Goal: Find specific page/section: Find specific page/section

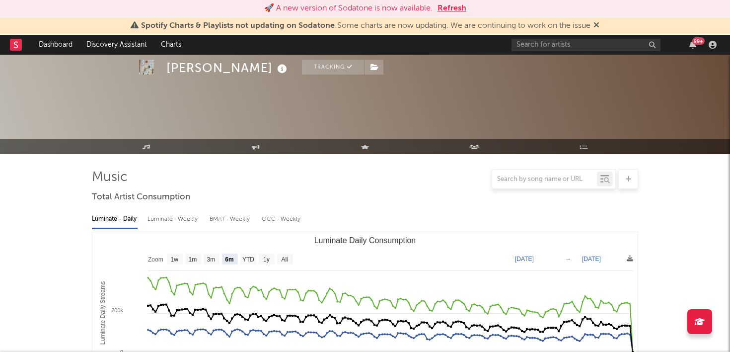
select select "6m"
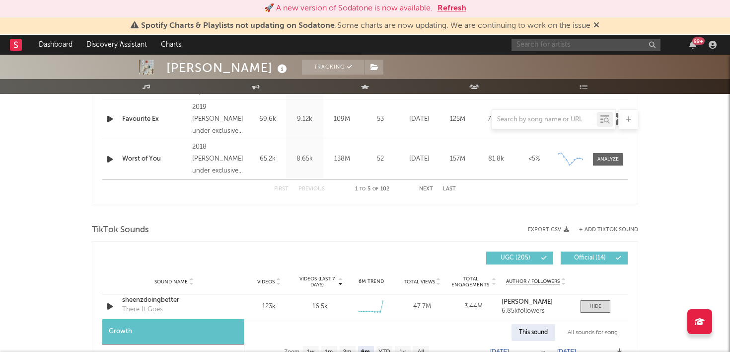
click at [541, 48] on input "text" at bounding box center [586, 45] width 149 height 12
type input "o"
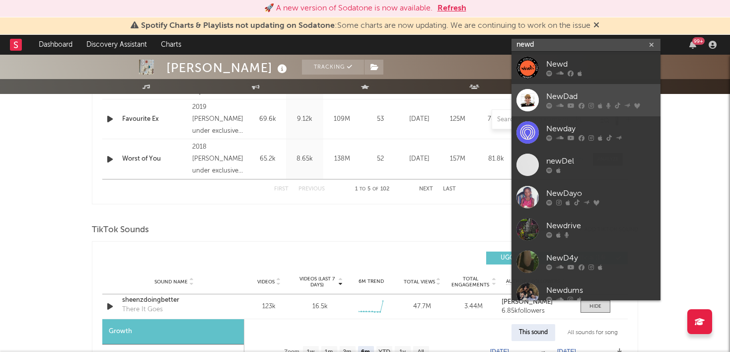
type input "newd"
click at [561, 92] on div "NewDad" at bounding box center [600, 97] width 109 height 12
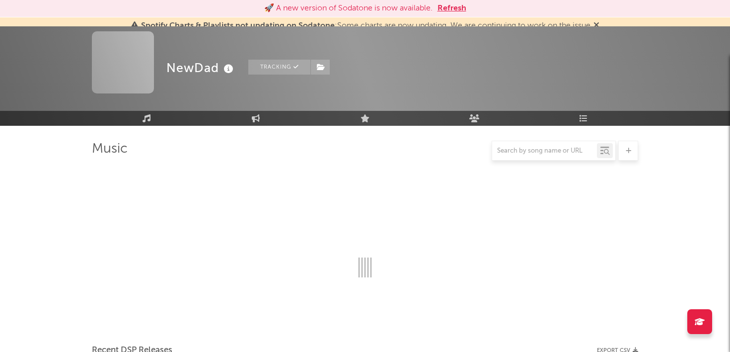
scroll to position [551, 0]
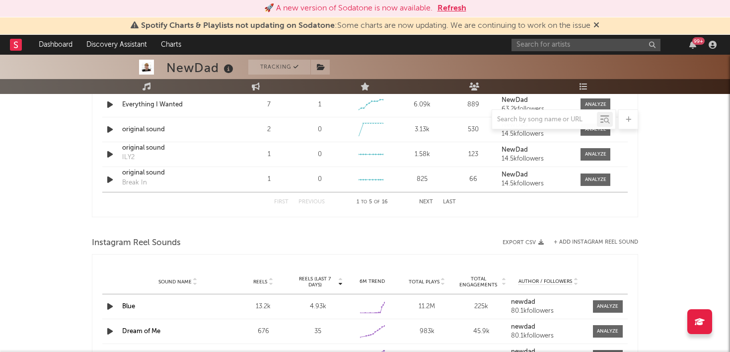
select select "6m"
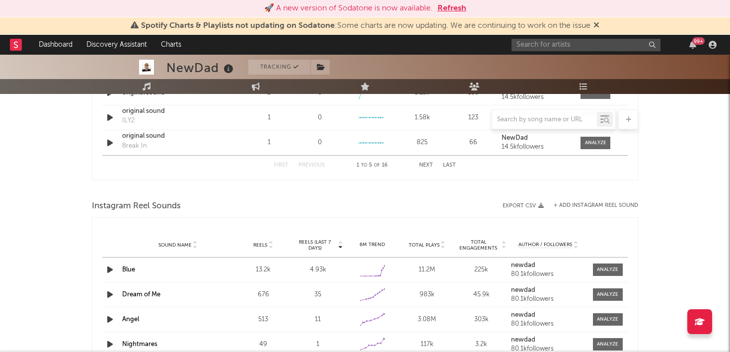
scroll to position [858, 0]
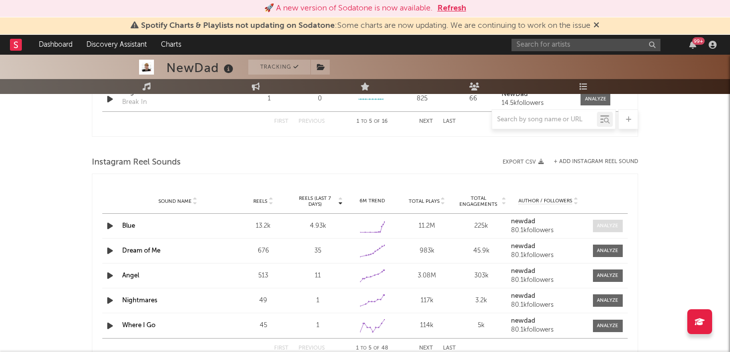
click at [612, 225] on div at bounding box center [607, 225] width 21 height 7
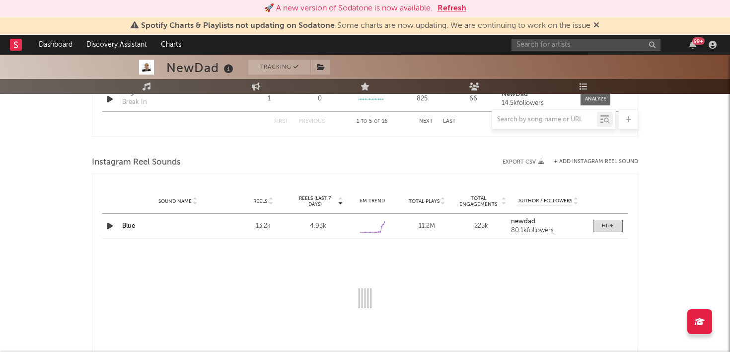
select select "6m"
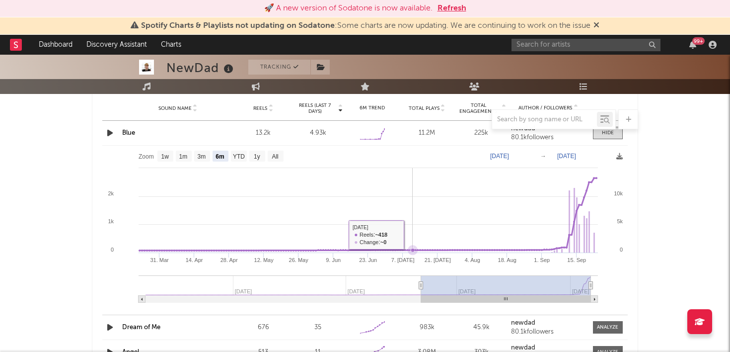
scroll to position [948, 0]
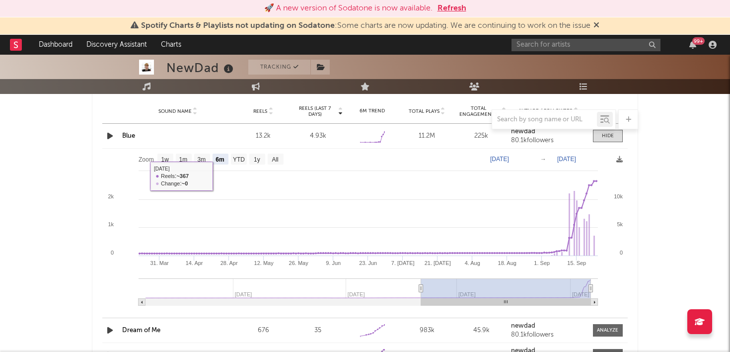
click at [129, 135] on link "Blue" at bounding box center [128, 136] width 13 height 6
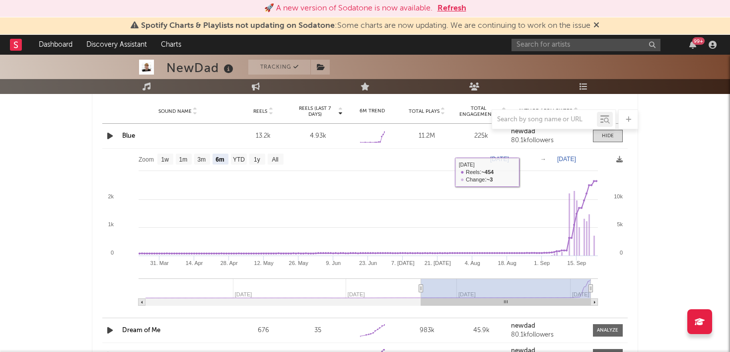
click at [124, 135] on link "Blue" at bounding box center [128, 136] width 13 height 6
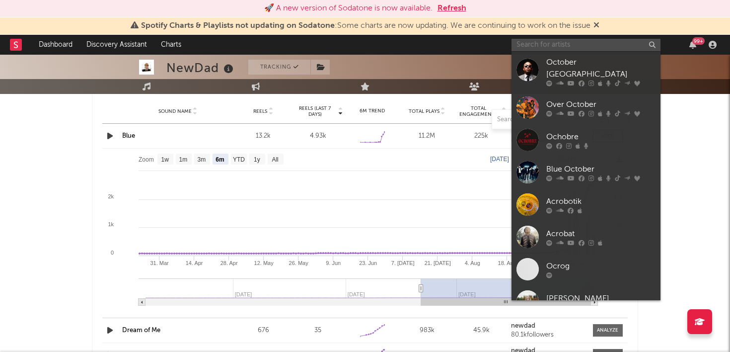
click at [553, 39] on input "text" at bounding box center [586, 45] width 149 height 12
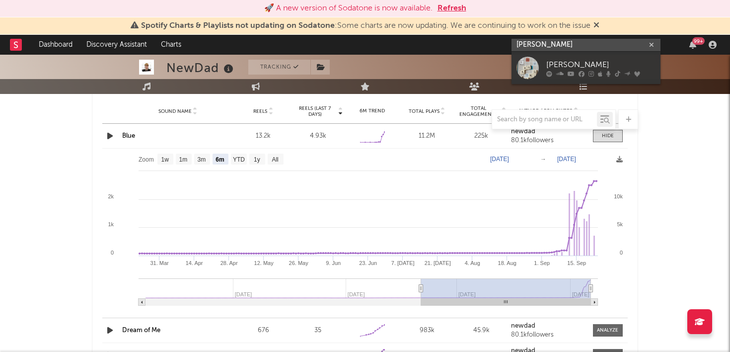
click at [542, 43] on input "[PERSON_NAME]" at bounding box center [586, 45] width 149 height 12
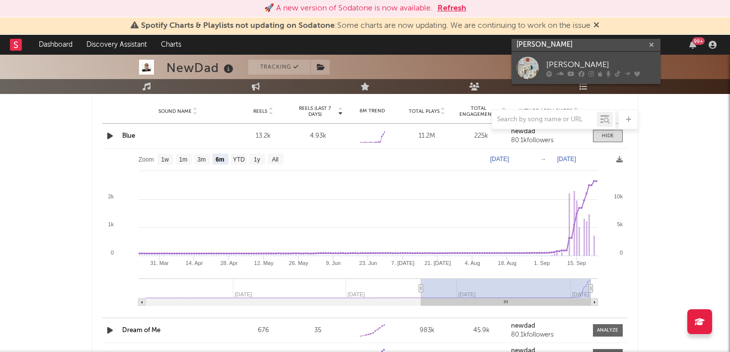
type input "[PERSON_NAME]"
click at [552, 57] on link "[PERSON_NAME]" at bounding box center [586, 68] width 149 height 32
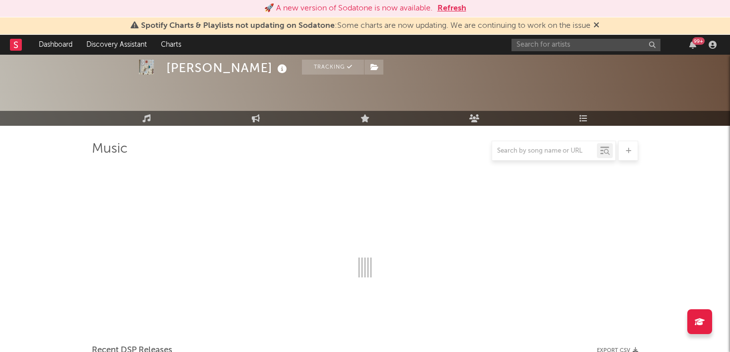
scroll to position [948, 0]
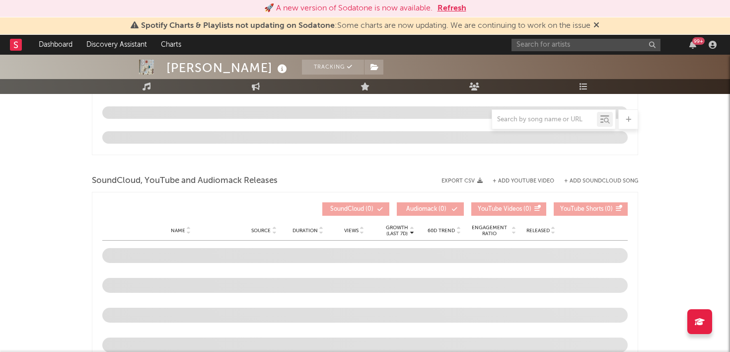
select select "6m"
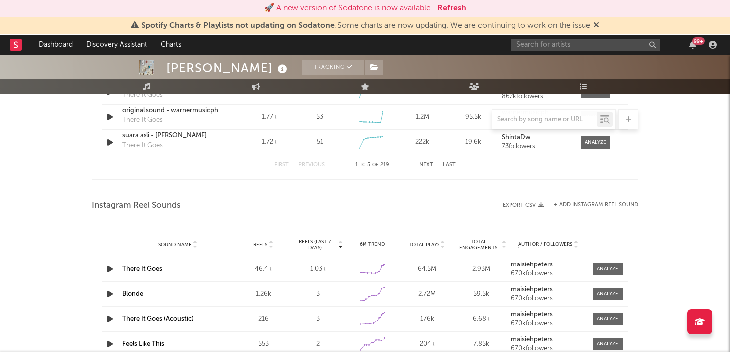
scroll to position [595, 0]
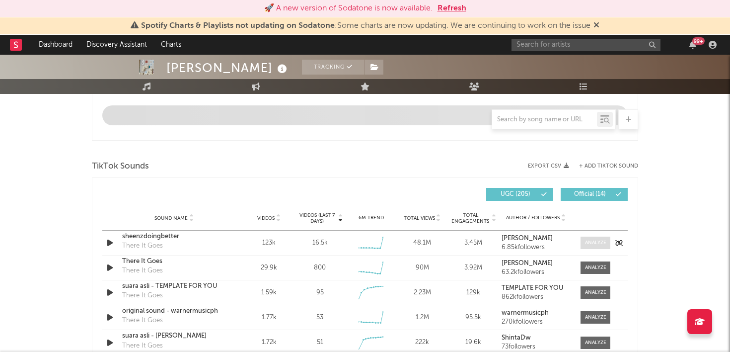
click at [591, 241] on div at bounding box center [595, 242] width 21 height 7
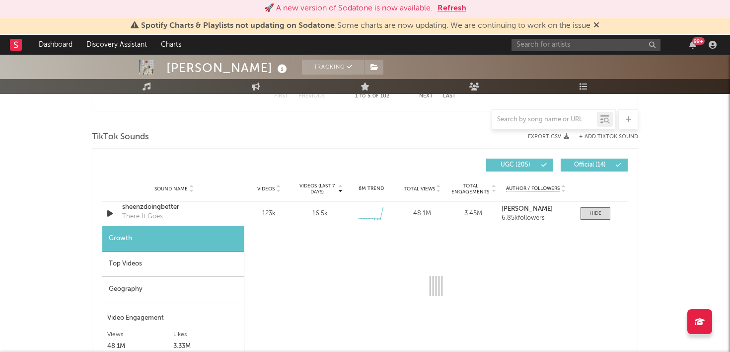
scroll to position [656, 0]
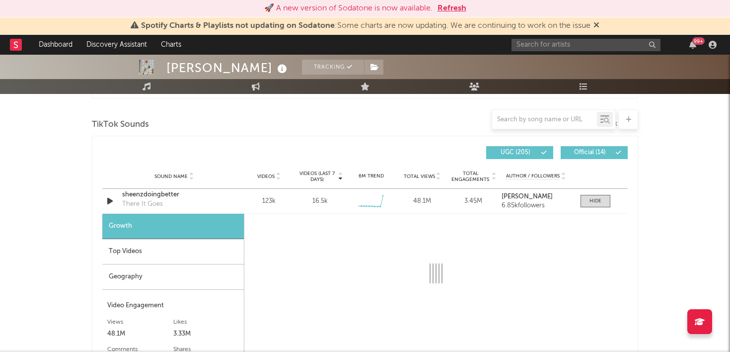
click at [157, 278] on div "Geography" at bounding box center [173, 276] width 142 height 25
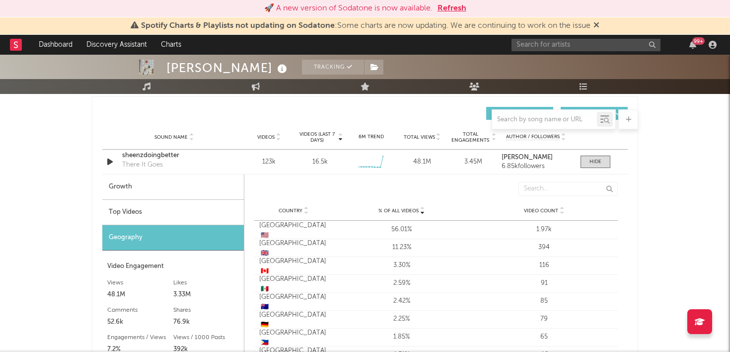
scroll to position [696, 0]
